Goal: Check status

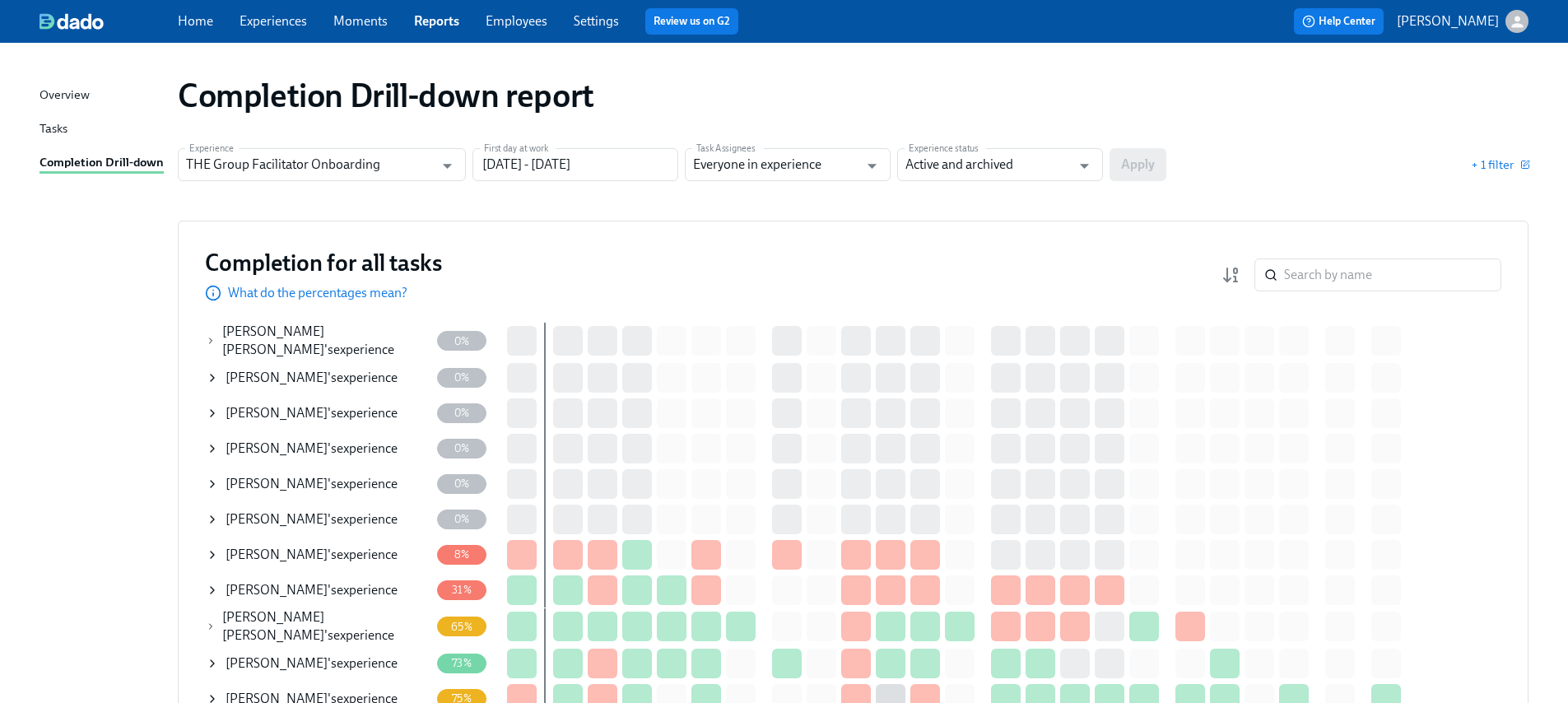
click at [221, 448] on div "[PERSON_NAME] 's experience" at bounding box center [317, 449] width 224 height 33
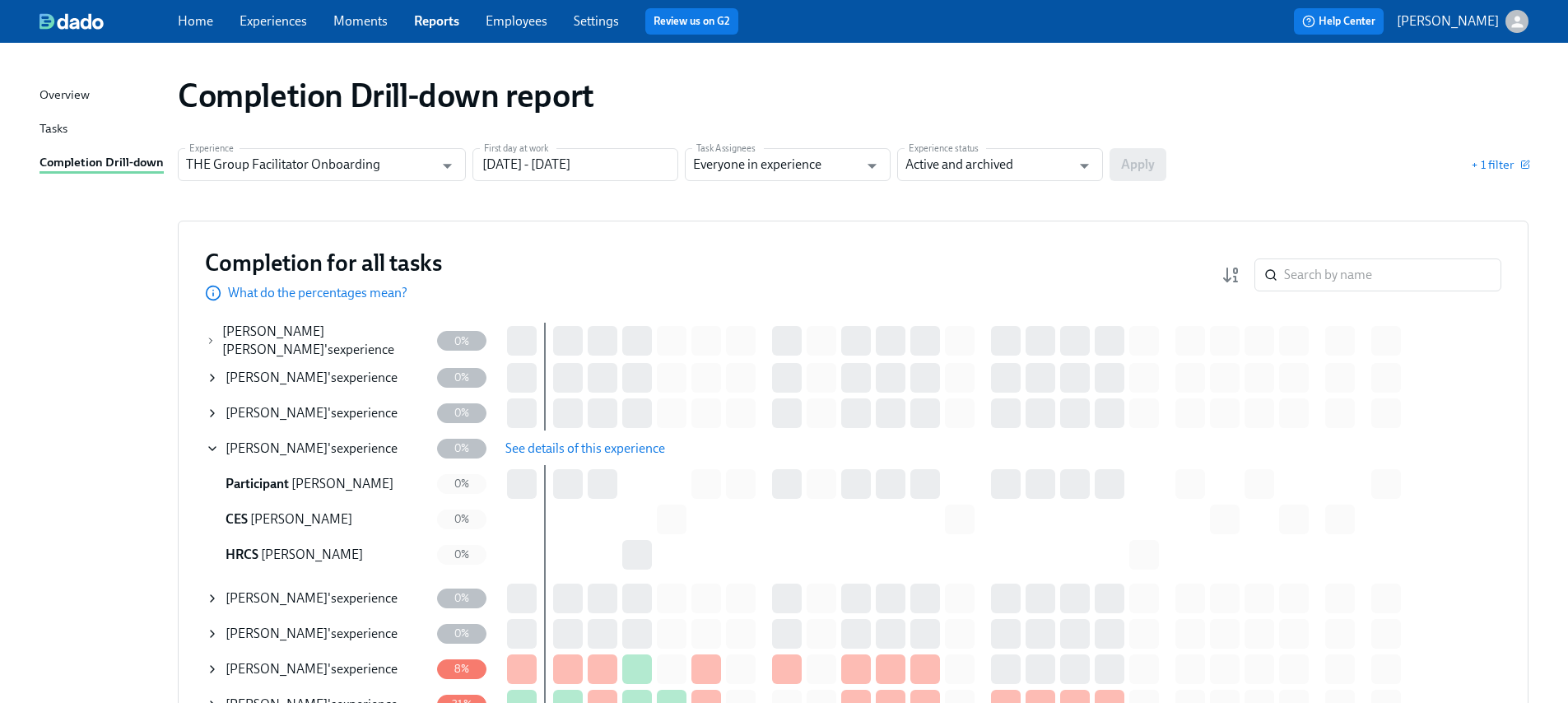
click at [552, 442] on span "See details of this experience" at bounding box center [585, 449] width 160 height 17
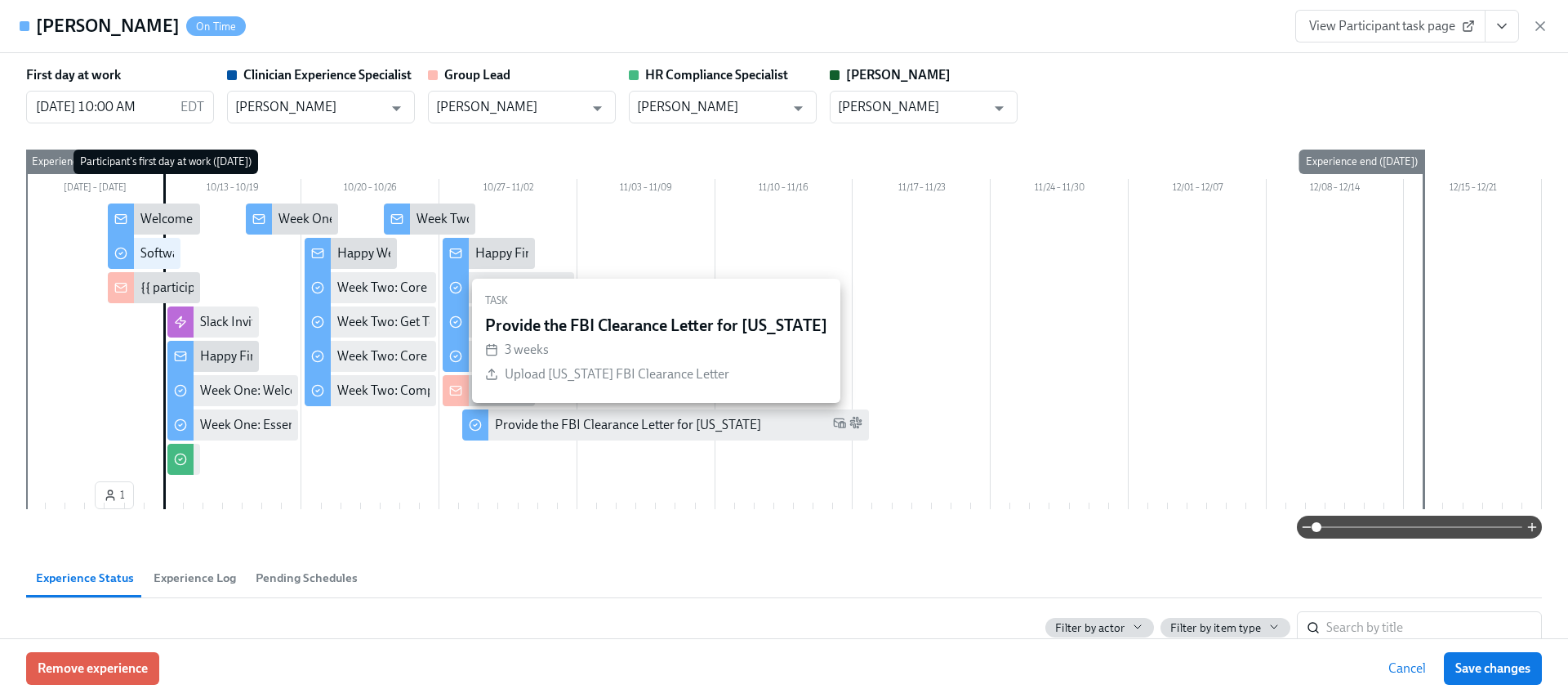
type input "[PERSON_NAME]"
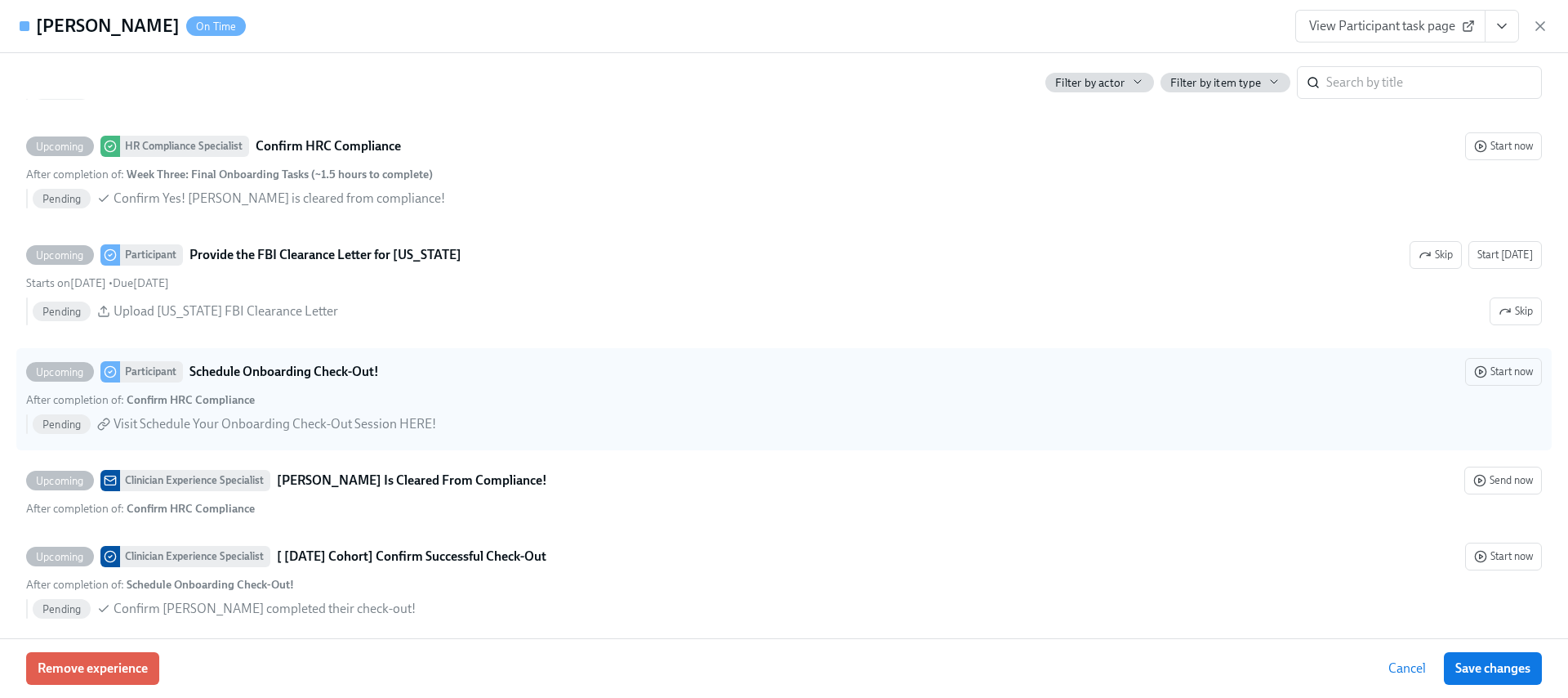
scroll to position [3976, 0]
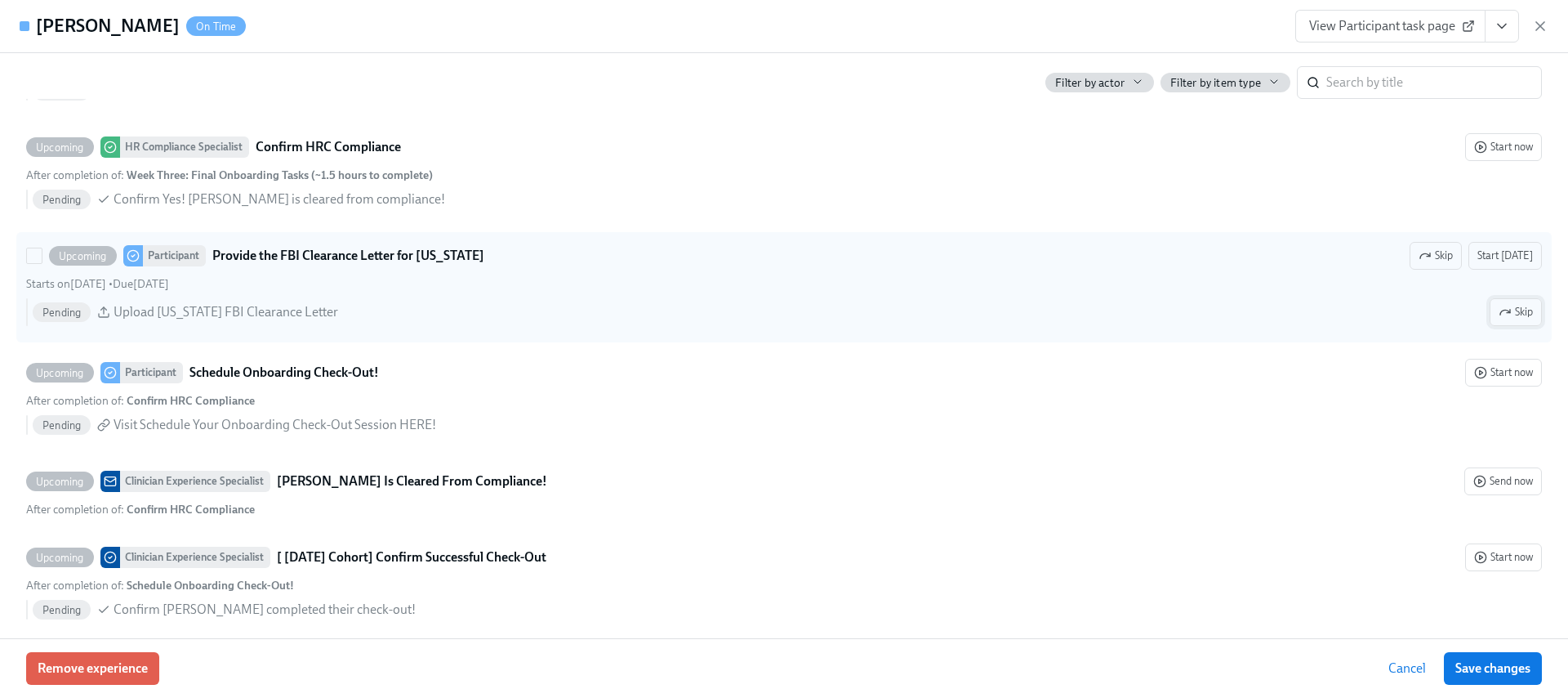
click at [1498, 310] on icon "button" at bounding box center [1505, 312] width 13 height 13
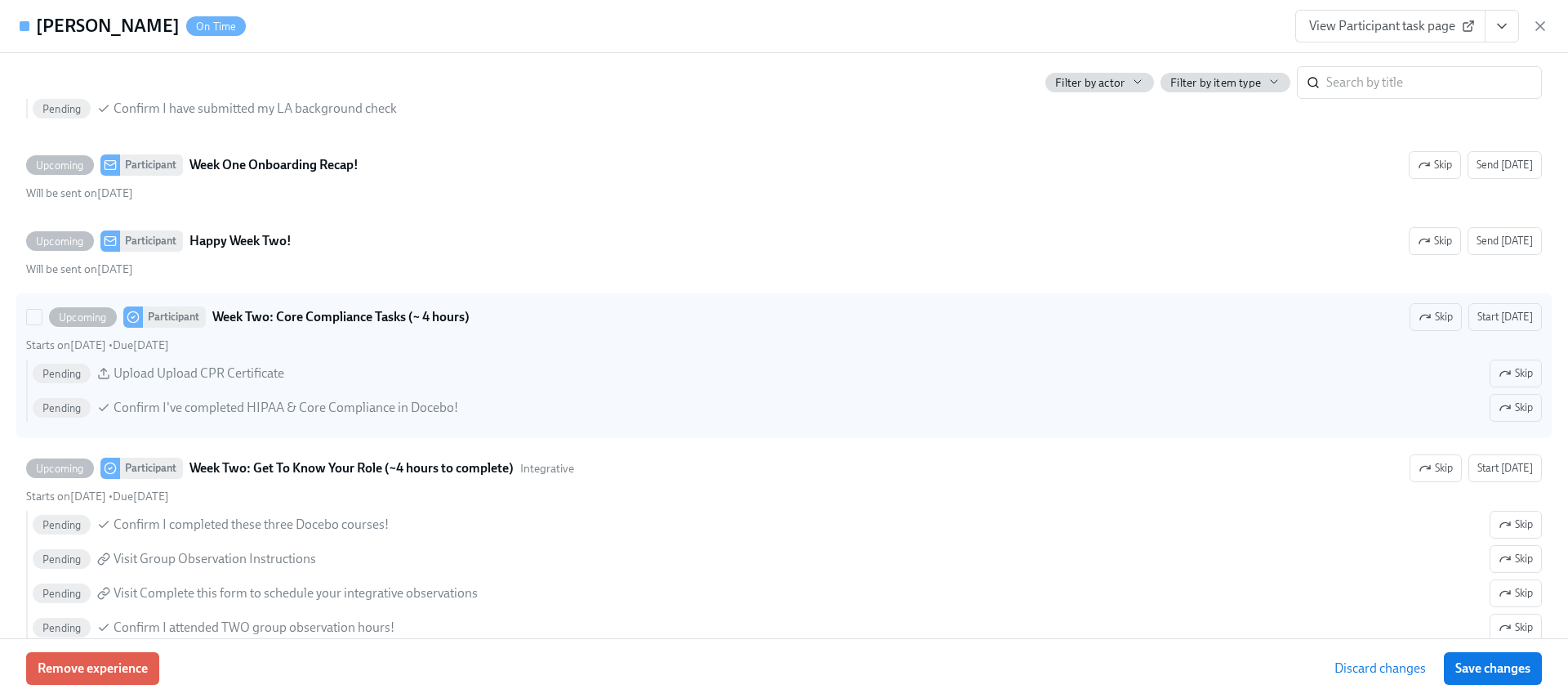
scroll to position [2161, 0]
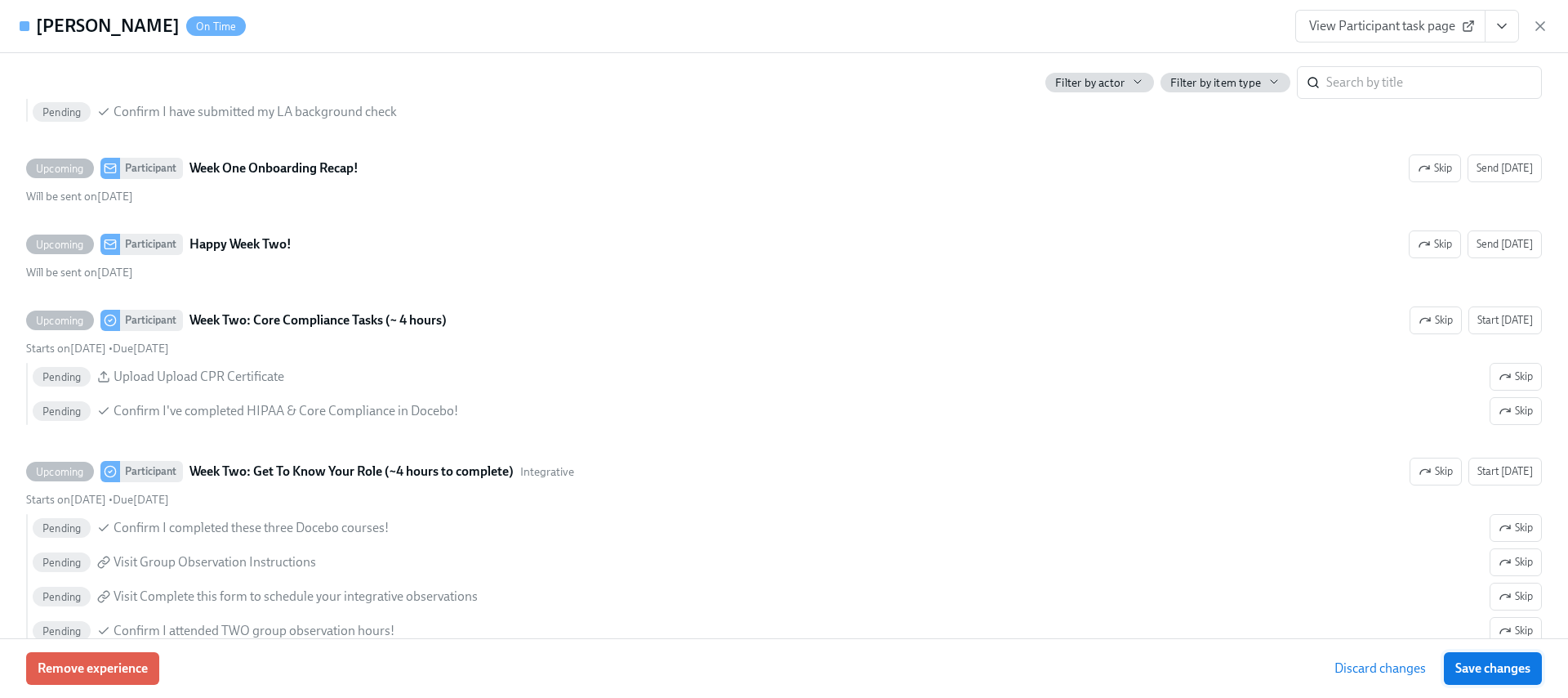
click at [1488, 665] on span "Save changes" at bounding box center [1493, 669] width 75 height 17
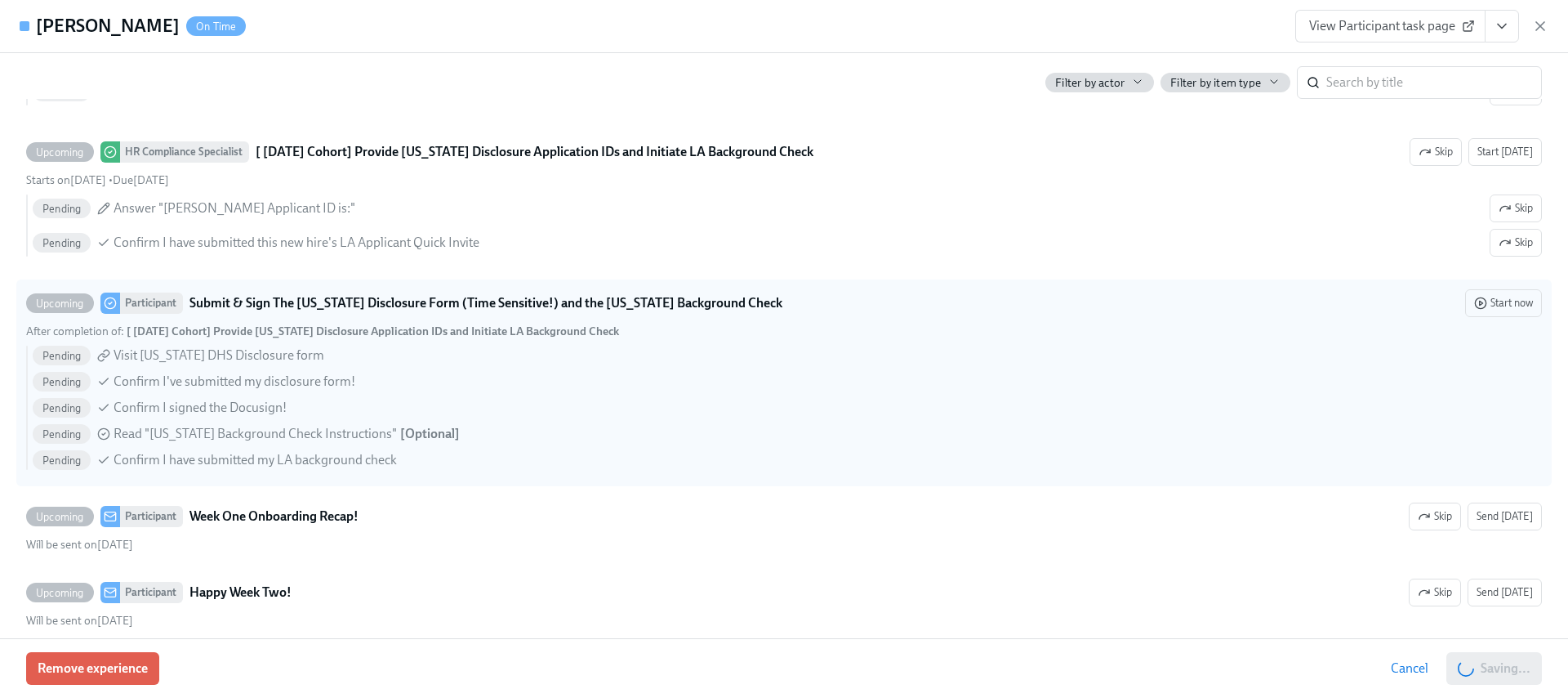
scroll to position [1811, 0]
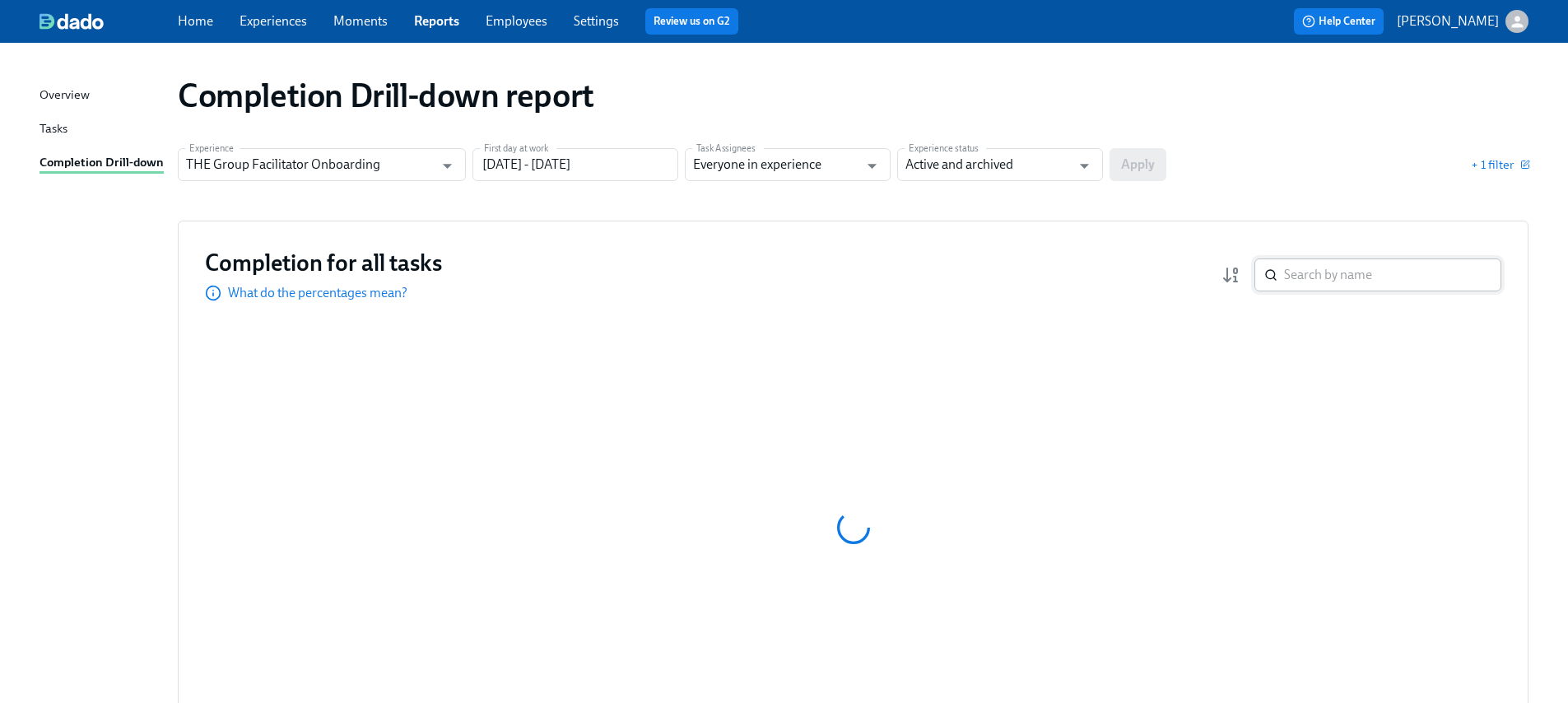
click at [1373, 271] on input "search" at bounding box center [1392, 275] width 217 height 33
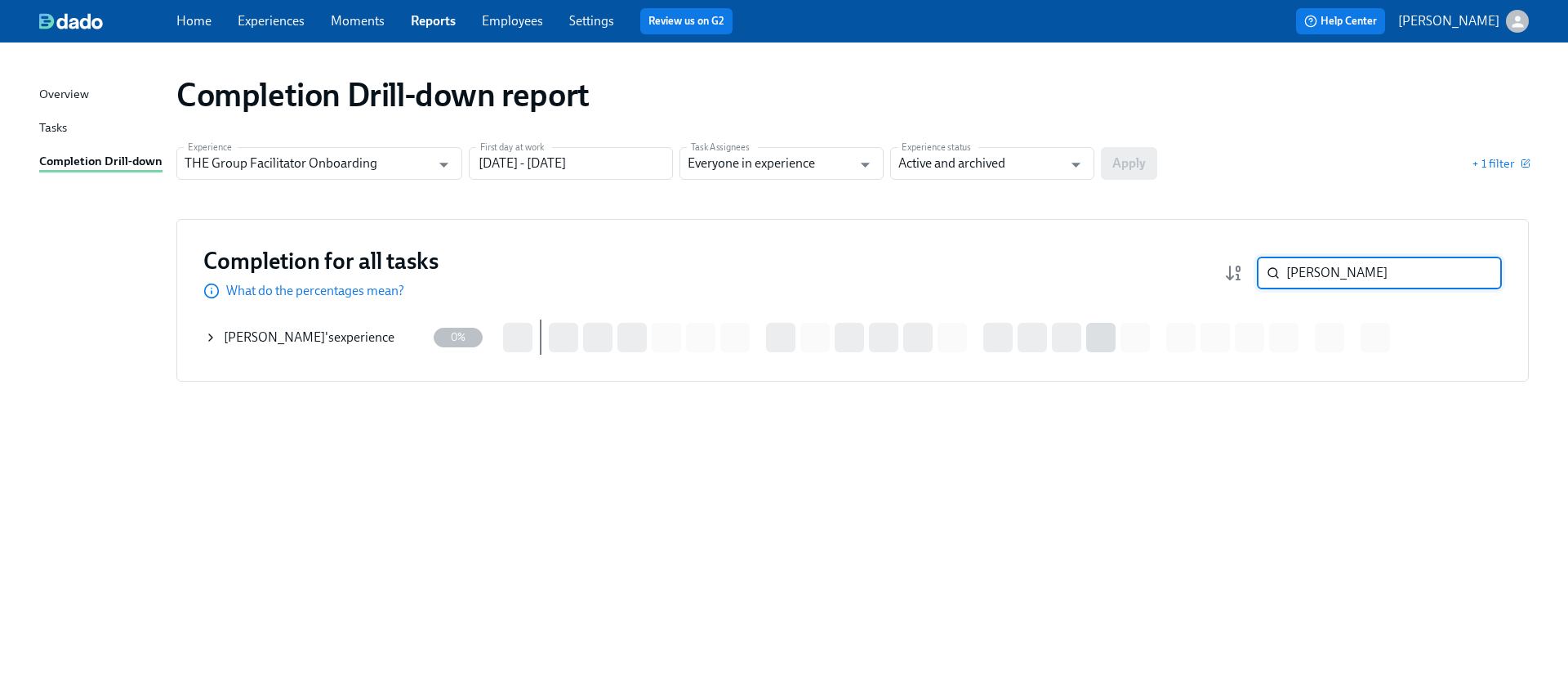
type input "ashley"
click at [329, 340] on div "[PERSON_NAME] 's experience" at bounding box center [309, 338] width 171 height 18
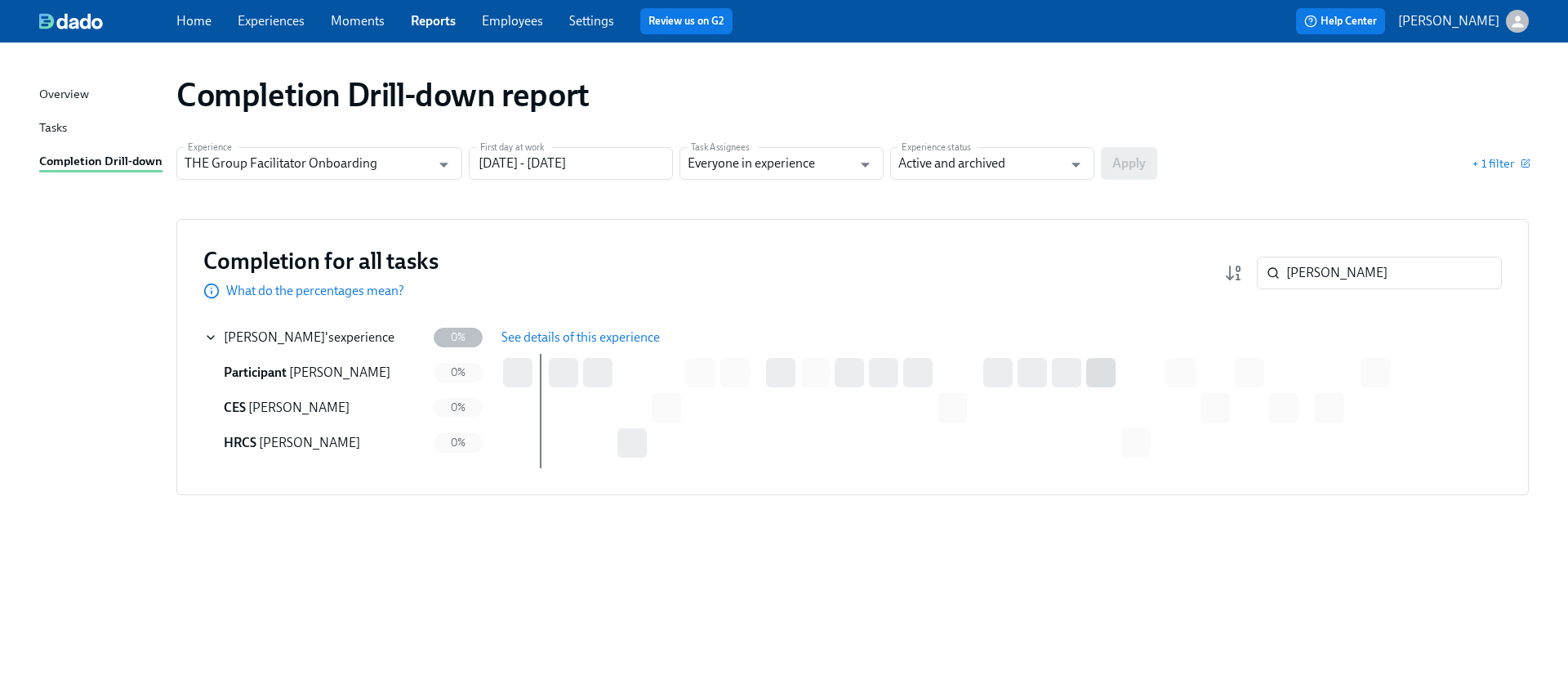
click at [588, 329] on span "See details of this experience" at bounding box center [580, 337] width 159 height 17
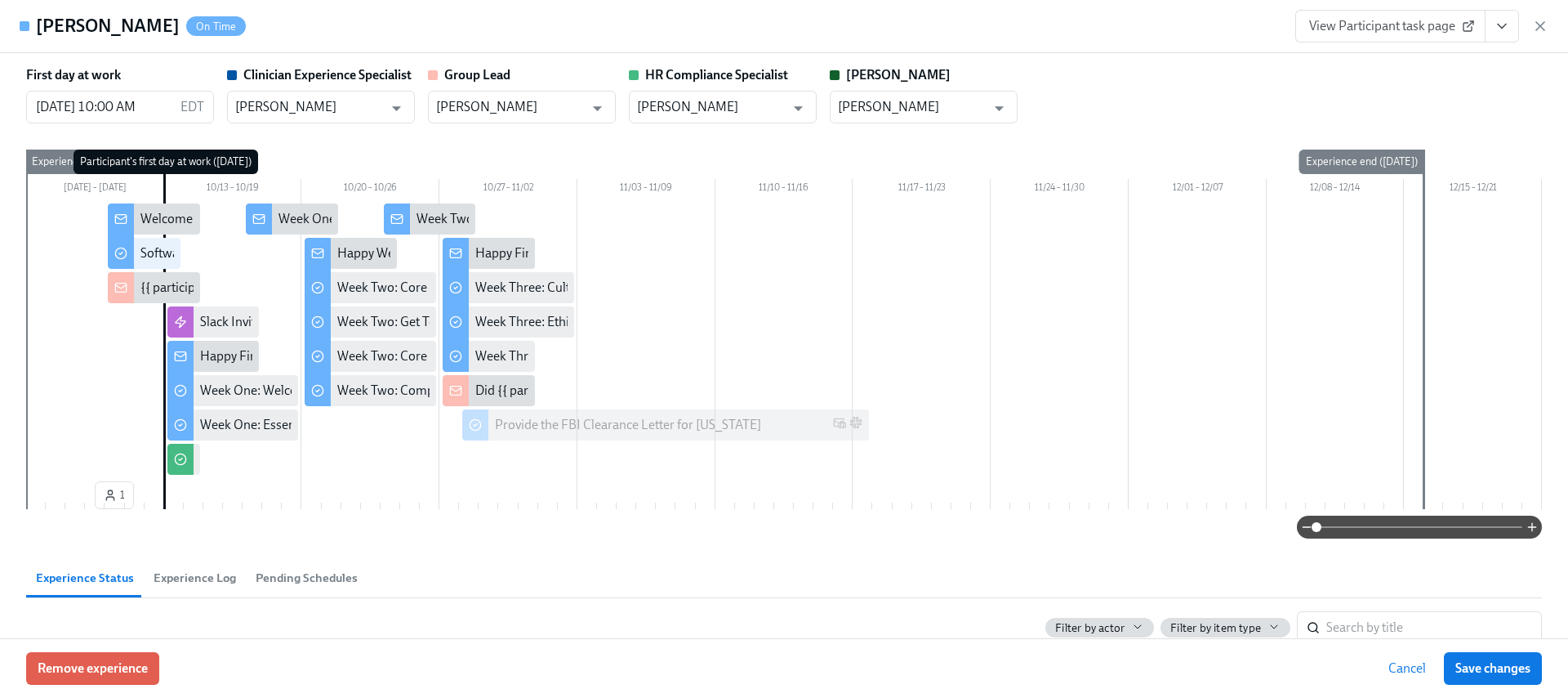
type input "[PERSON_NAME]"
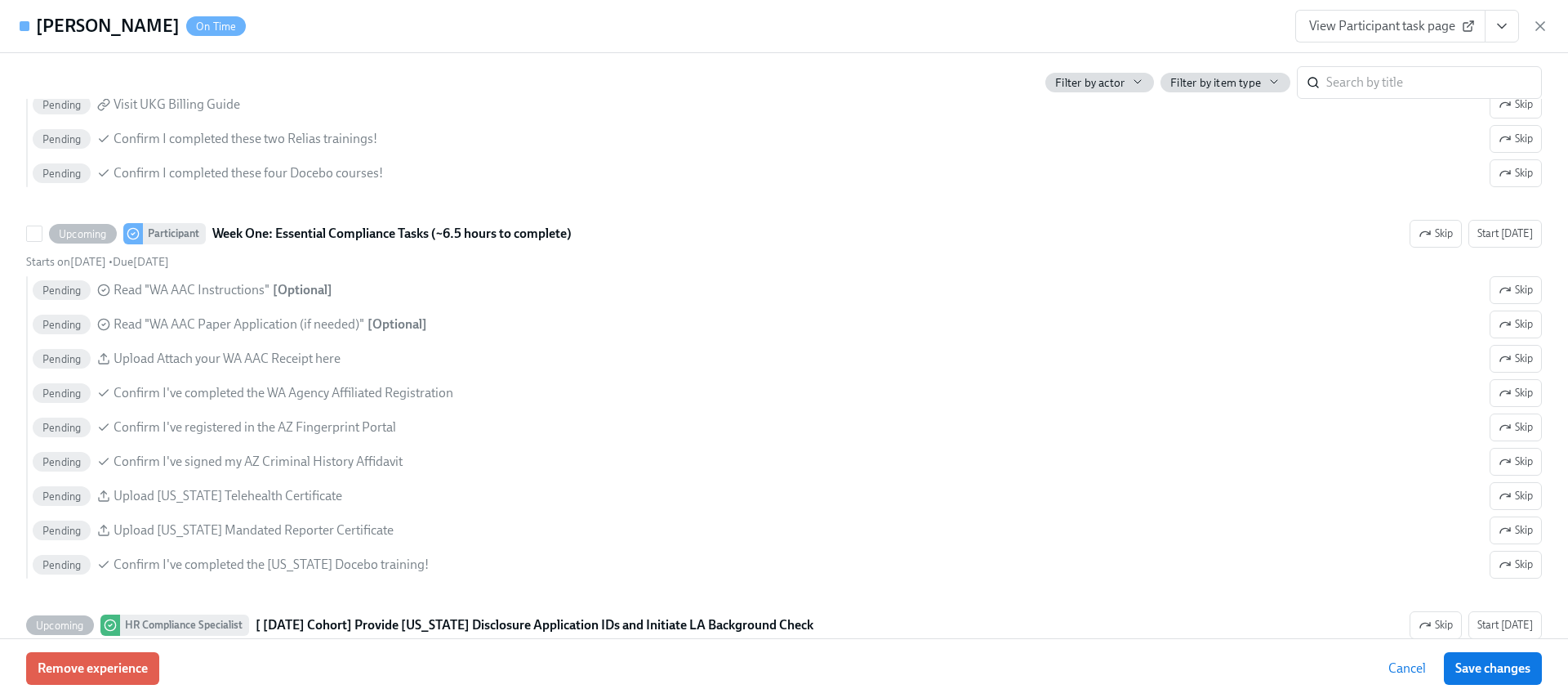
scroll to position [1385, 0]
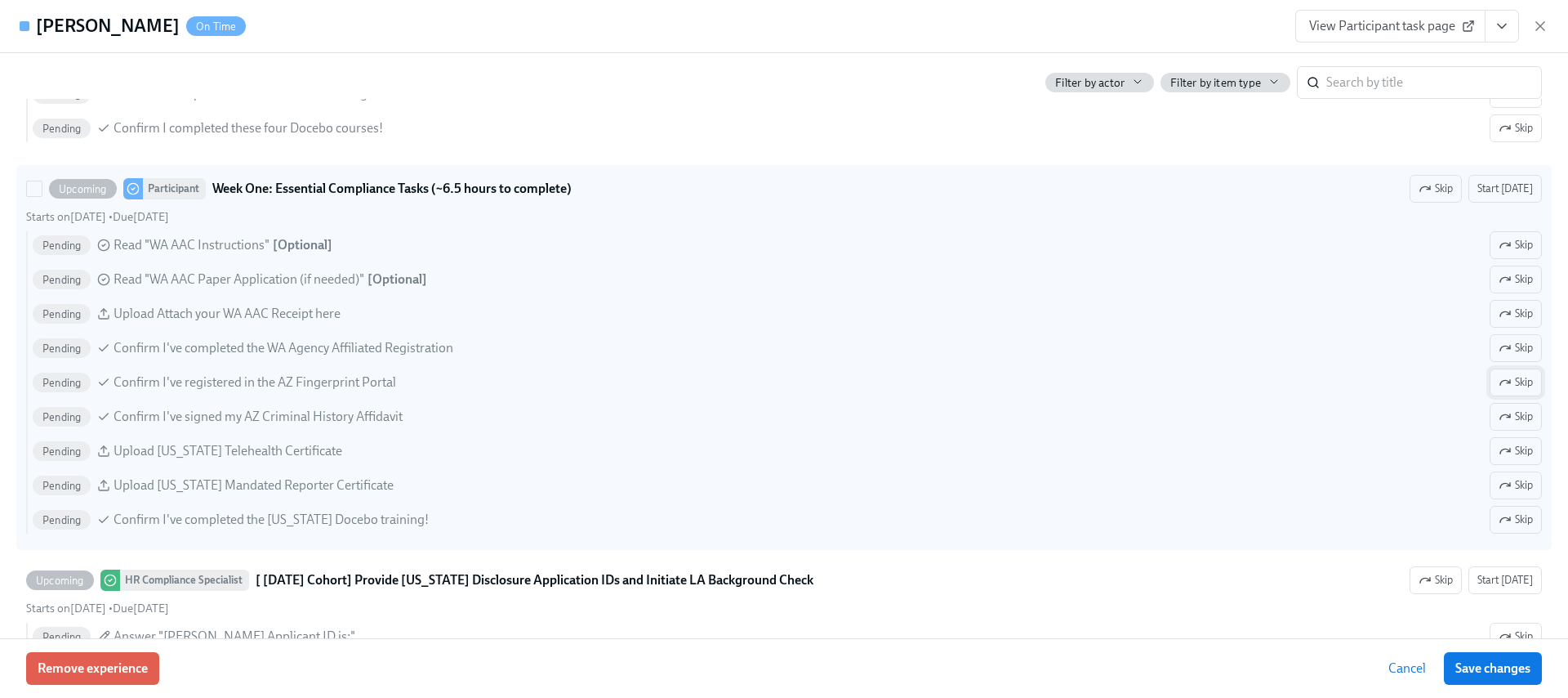
click at [1502, 377] on span "Skip" at bounding box center [1515, 382] width 34 height 17
click at [1498, 481] on icon "button" at bounding box center [1505, 485] width 13 height 13
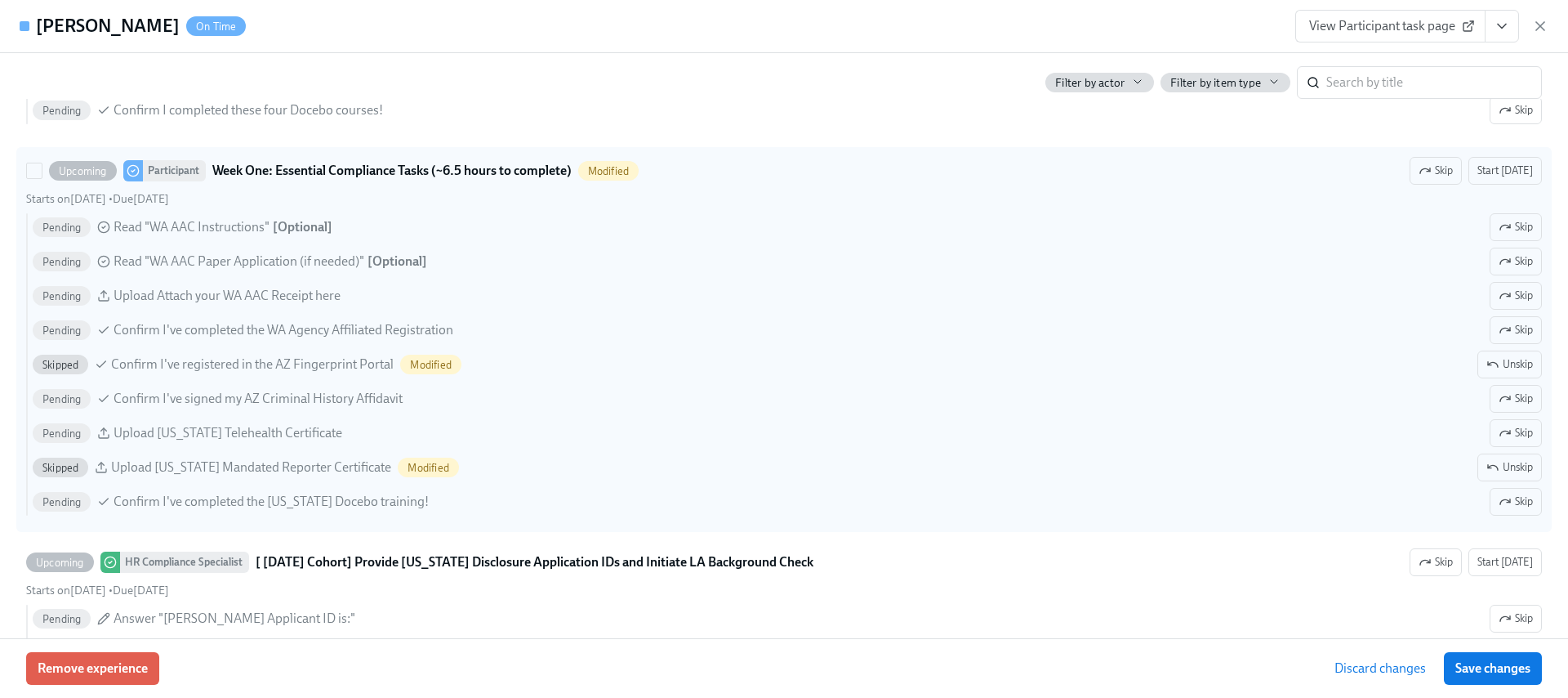
scroll to position [1406, 0]
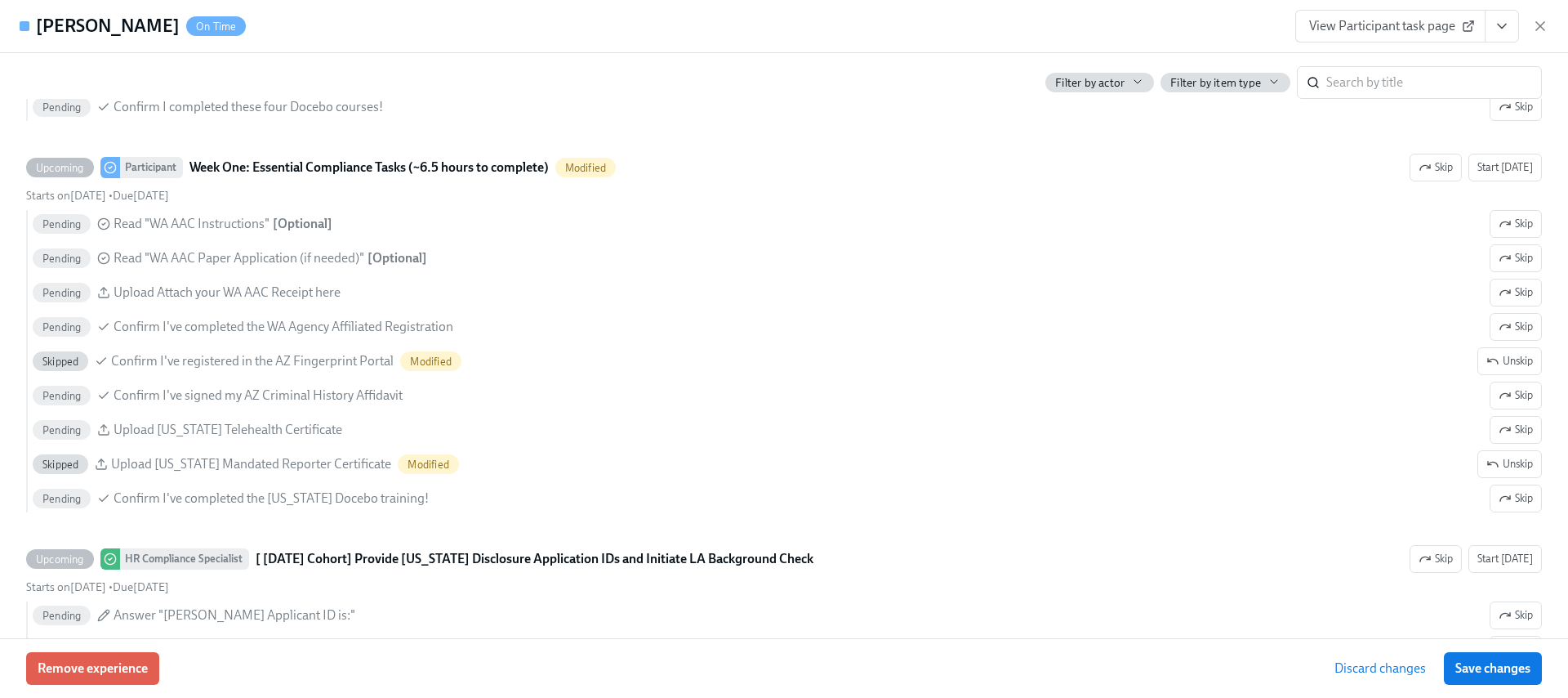
click at [1490, 663] on span "Save changes" at bounding box center [1493, 669] width 75 height 17
